Goal: Navigation & Orientation: Find specific page/section

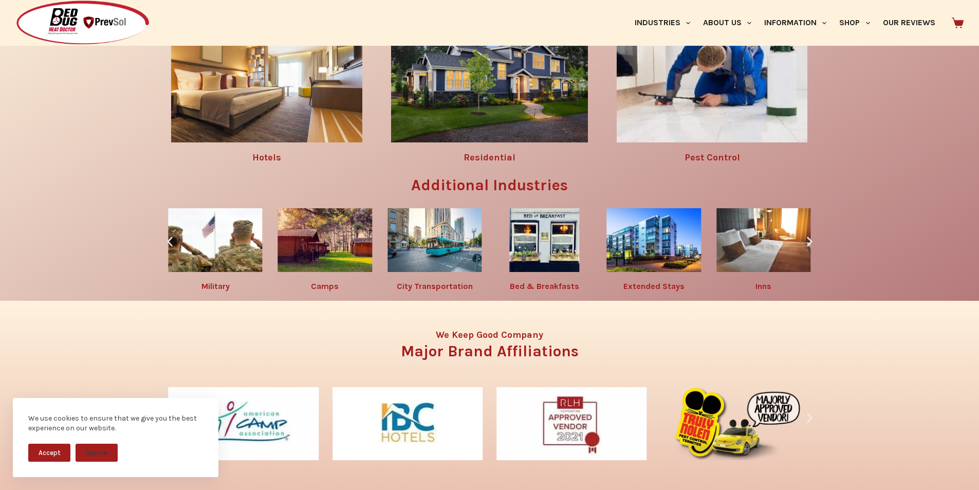
scroll to position [1649, 0]
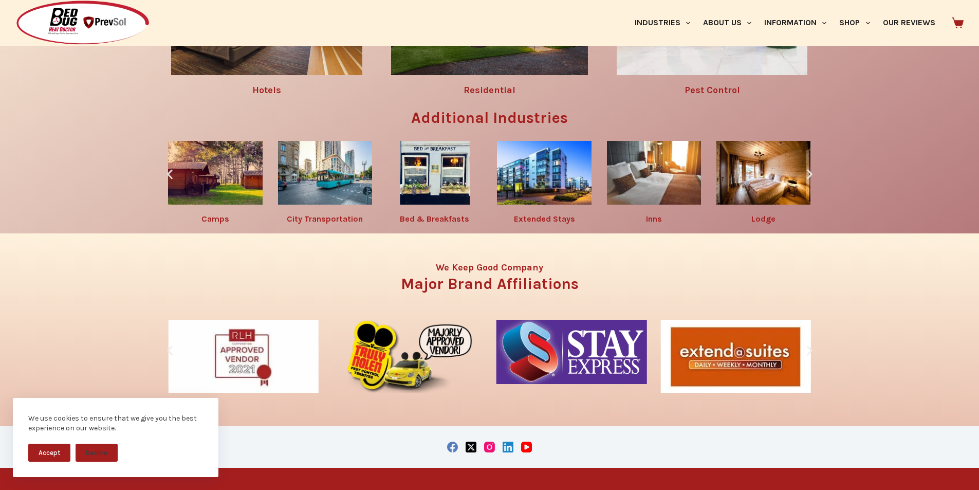
click at [629, 205] on img "4 / 10" at bounding box center [654, 173] width 94 height 64
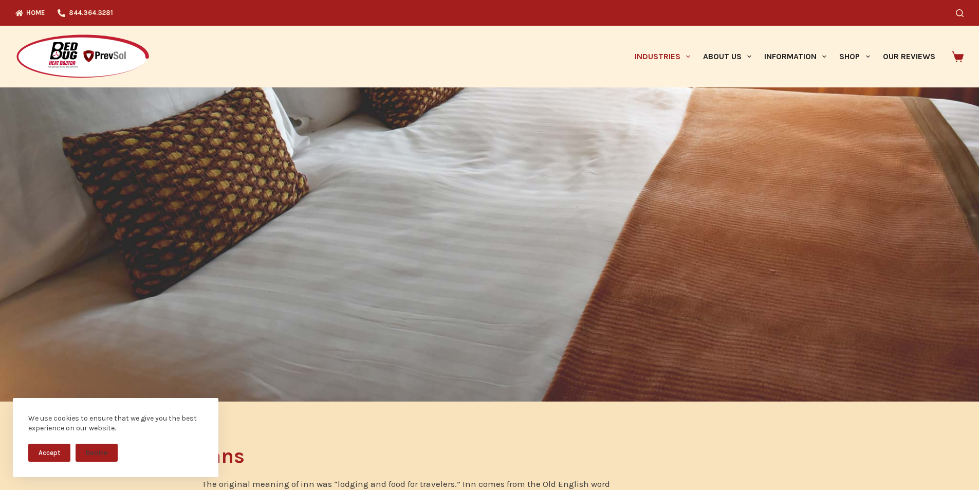
click at [21, 43] on img at bounding box center [82, 57] width 135 height 46
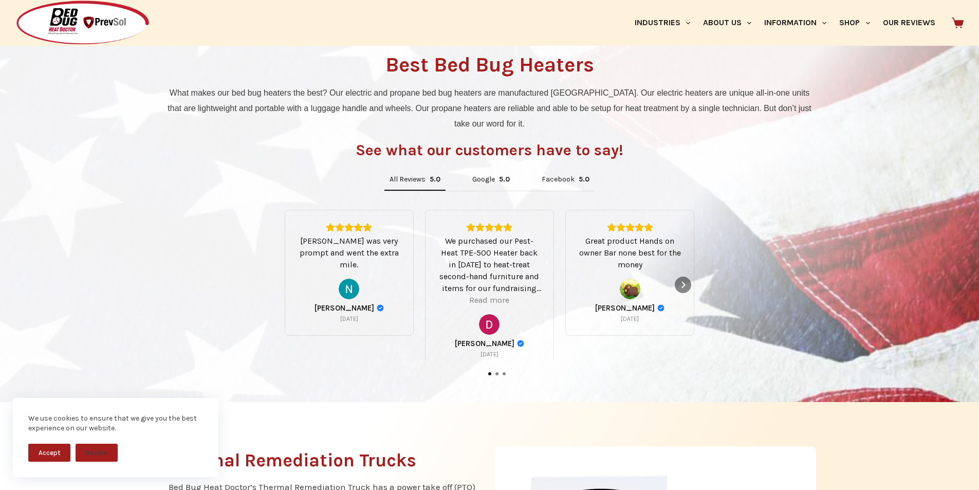
scroll to position [664, 0]
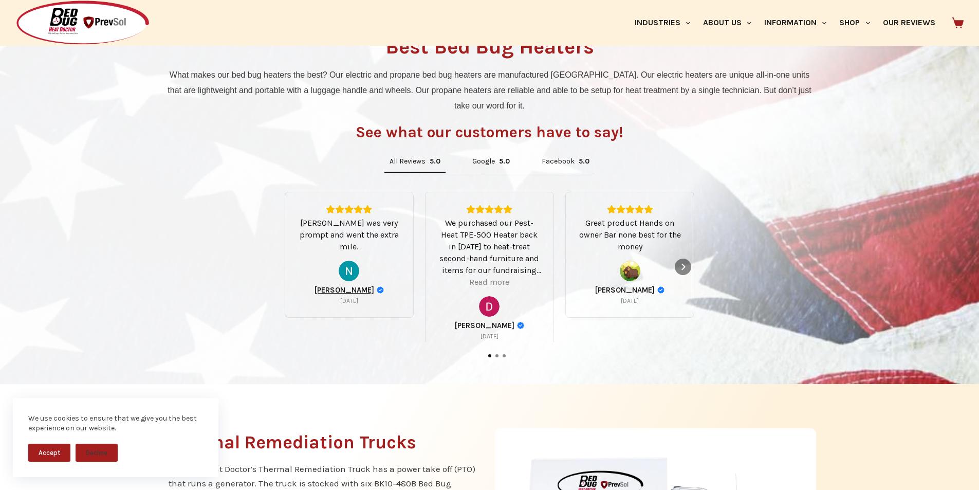
click at [326, 295] on span "Nathan Diers" at bounding box center [345, 289] width 60 height 9
